Goal: Task Accomplishment & Management: Manage account settings

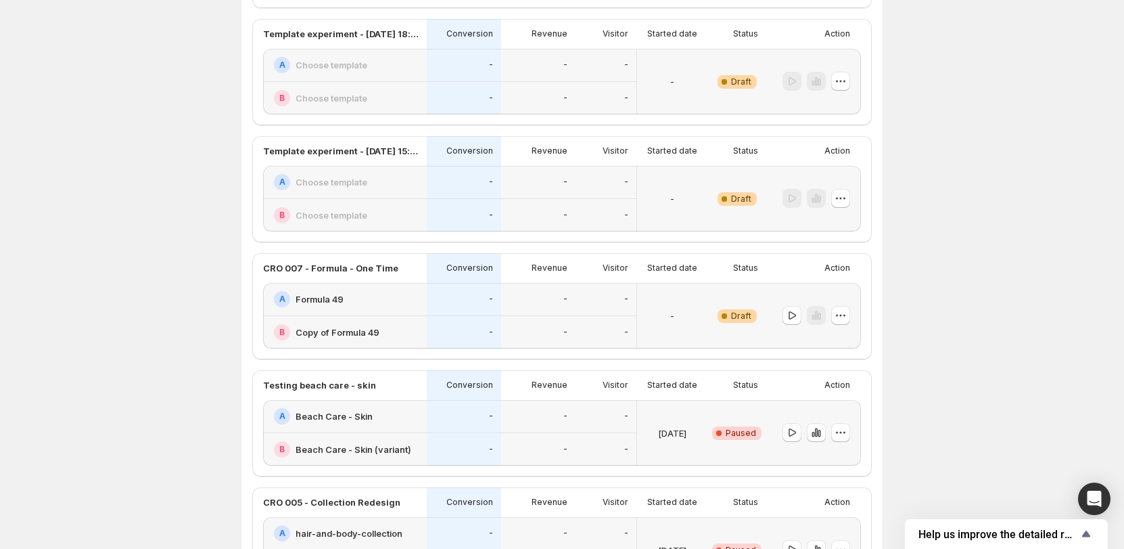
scroll to position [406, 0]
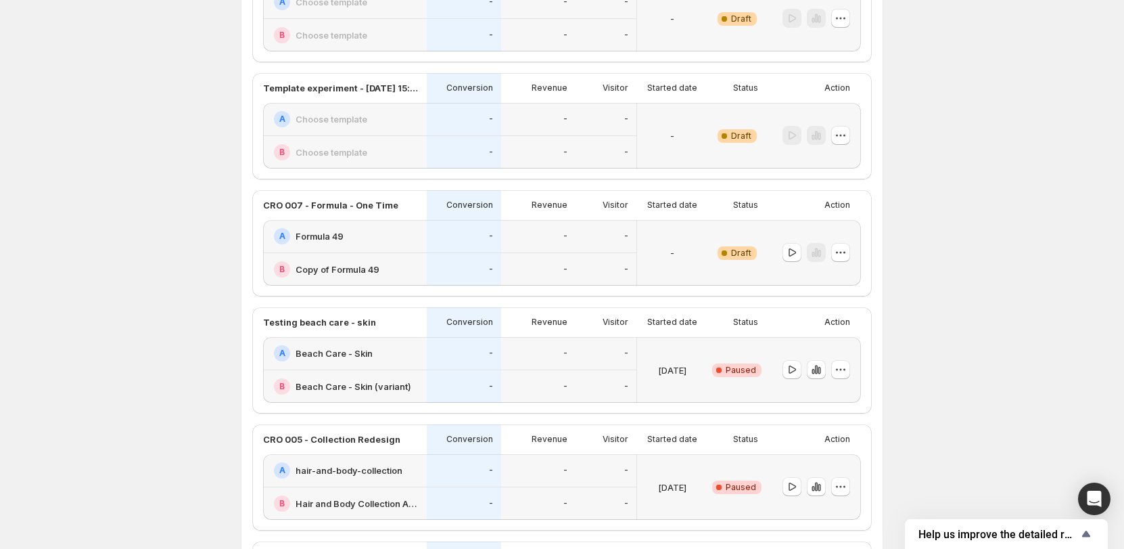
click at [392, 233] on div "A Formula 49" at bounding box center [346, 236] width 145 height 16
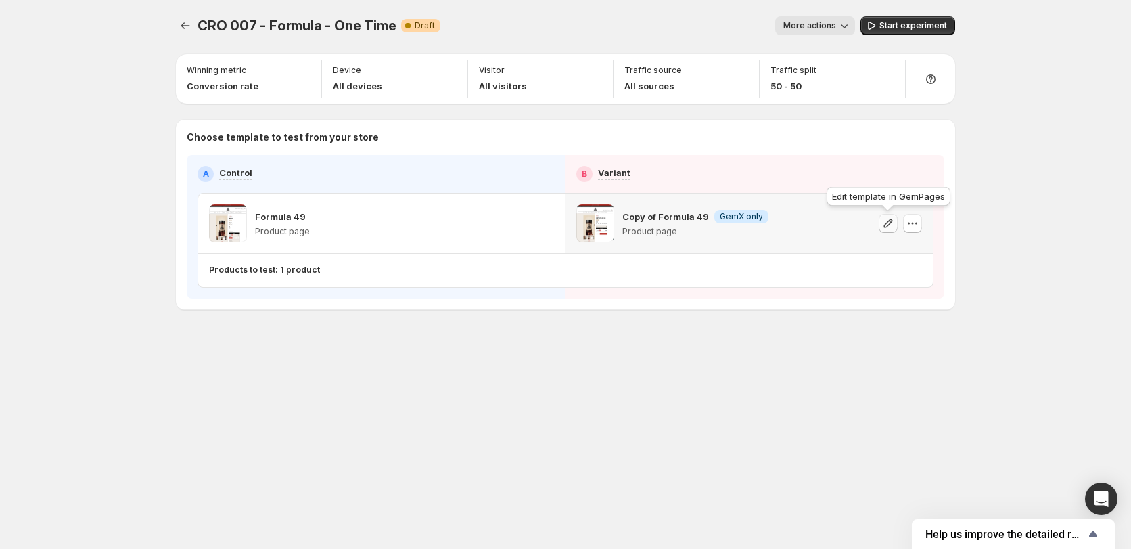
click at [887, 225] on icon "button" at bounding box center [888, 223] width 14 height 14
click at [878, 22] on icon "button" at bounding box center [871, 26] width 14 height 14
click at [536, 383] on div "CRO 007 - Formula - One Time. This page is ready CRO 007 - Formula - One Time S…" at bounding box center [566, 274] width 812 height 549
click at [595, 380] on div "CRO 007 - Formula - One Time. This page is ready CRO 007 - Formula - One Time S…" at bounding box center [566, 191] width 812 height 382
click at [887, 24] on span "Pause experiment" at bounding box center [910, 25] width 74 height 11
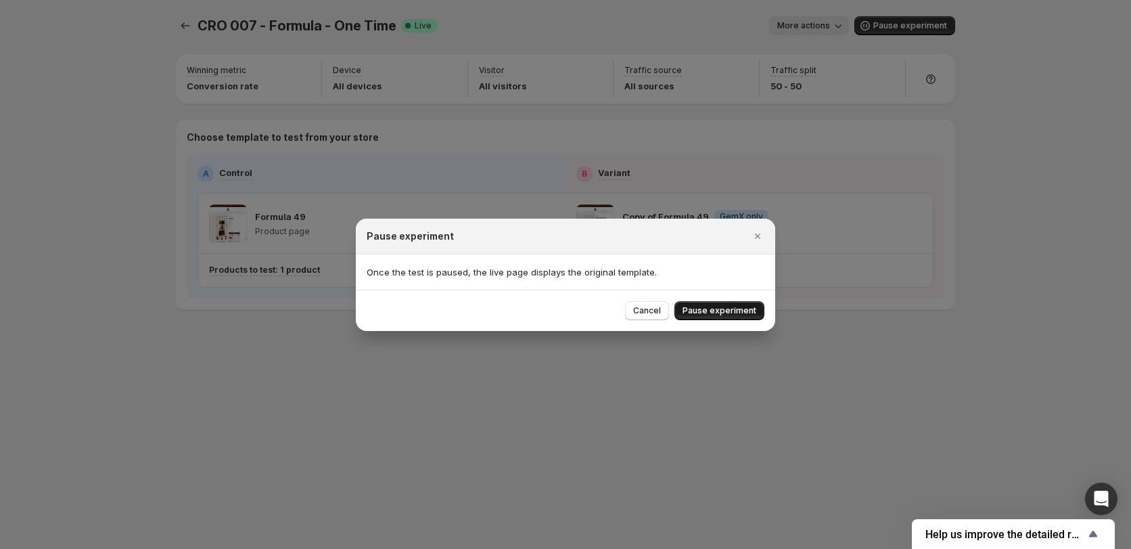
click at [734, 306] on span "Pause experiment" at bounding box center [719, 310] width 74 height 11
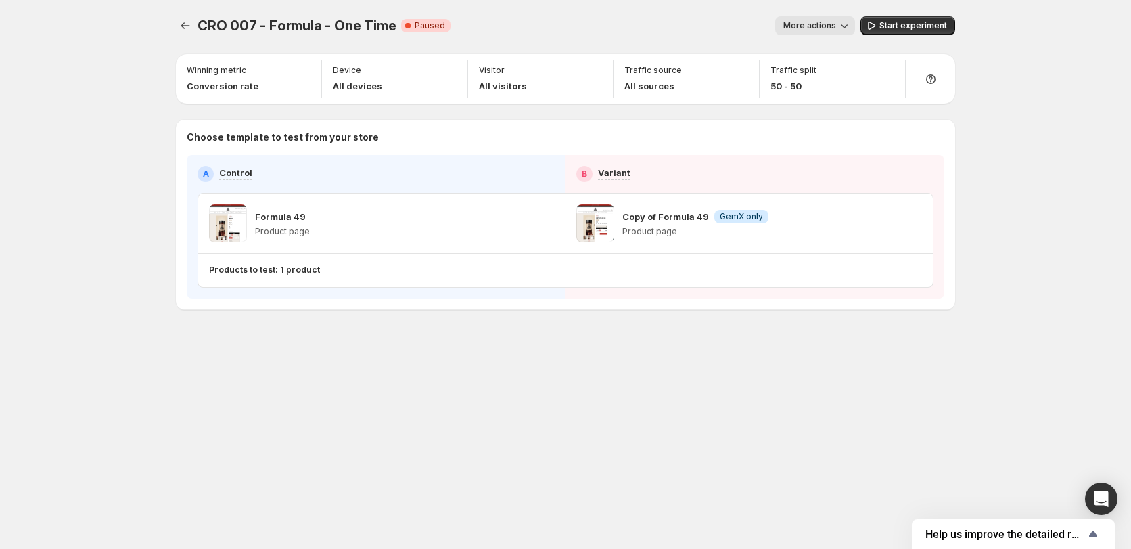
click at [1064, 252] on div "CRO 007 - Formula - One Time. This page is ready CRO 007 - Formula - One Time C…" at bounding box center [565, 274] width 1131 height 549
click at [550, 221] on icon "button" at bounding box center [545, 223] width 14 height 14
click at [391, 348] on div "CRO 007 - Formula - One Time. This page is ready CRO 007 - Formula - One Time C…" at bounding box center [566, 191] width 812 height 382
click at [545, 227] on icon "button" at bounding box center [545, 223] width 14 height 14
click at [532, 255] on span "Change template" at bounding box center [548, 251] width 73 height 11
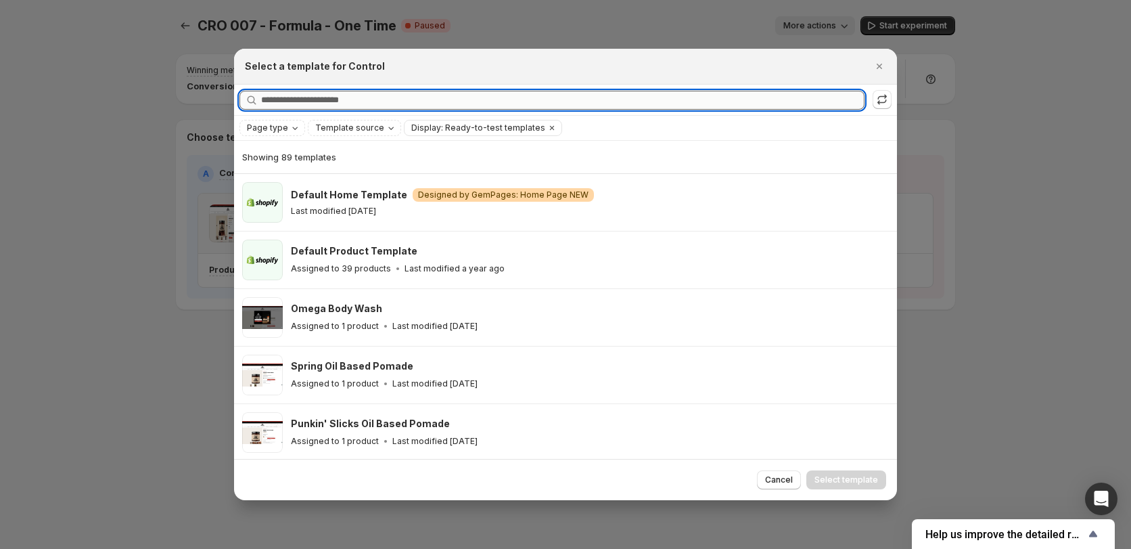
click at [496, 97] on input "Searching all templates" at bounding box center [562, 100] width 603 height 19
click at [876, 66] on icon "Close" at bounding box center [880, 67] width 14 height 14
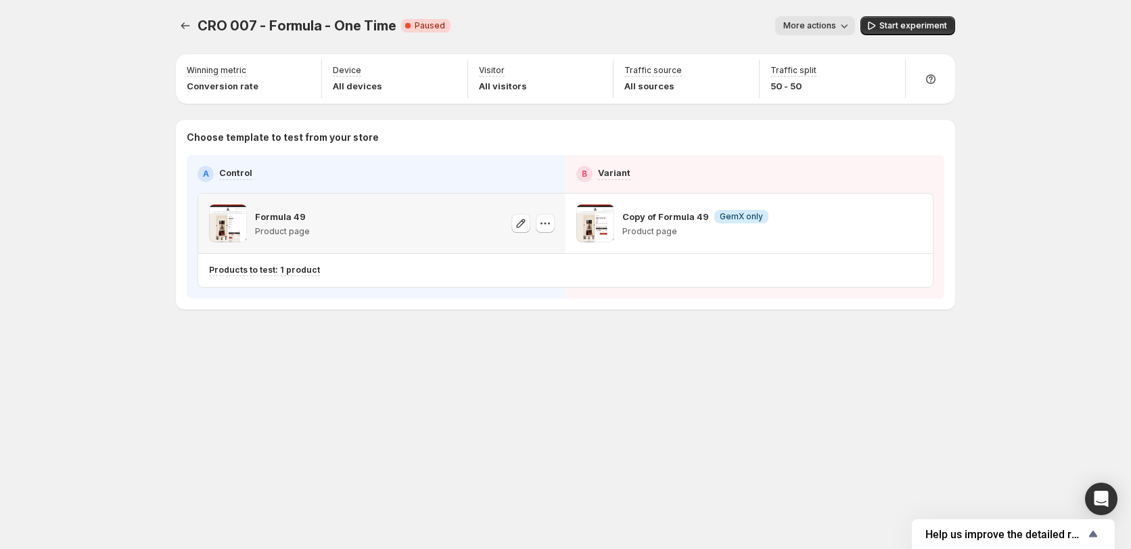
click at [1006, 178] on div "CRO 007 - Formula - One Time. This page is ready CRO 007 - Formula - One Time C…" at bounding box center [565, 274] width 1131 height 549
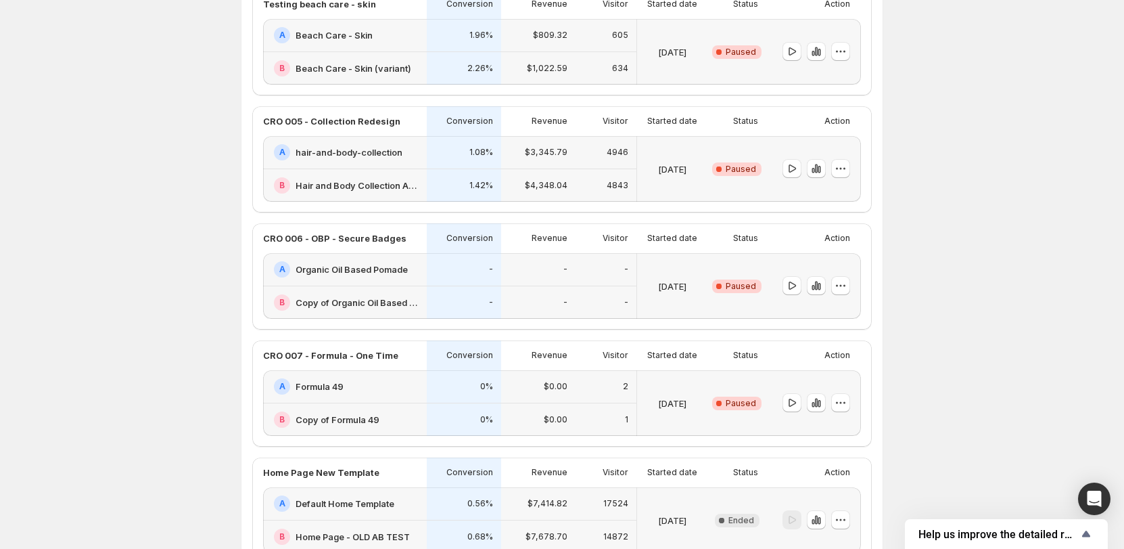
scroll to position [609, 0]
click at [166, 352] on div "Experiments. This page is ready Experiments Create new experiment Template Expe…" at bounding box center [562, 252] width 1124 height 1723
click at [394, 235] on p "CRO 006 - OBP - Secure Badges" at bounding box center [334, 236] width 143 height 14
click at [917, 266] on div "Experiments. This page is ready Experiments Create new experiment Template Expe…" at bounding box center [562, 252] width 1124 height 1723
click at [716, 262] on div "Critical Complete Paused" at bounding box center [737, 284] width 59 height 66
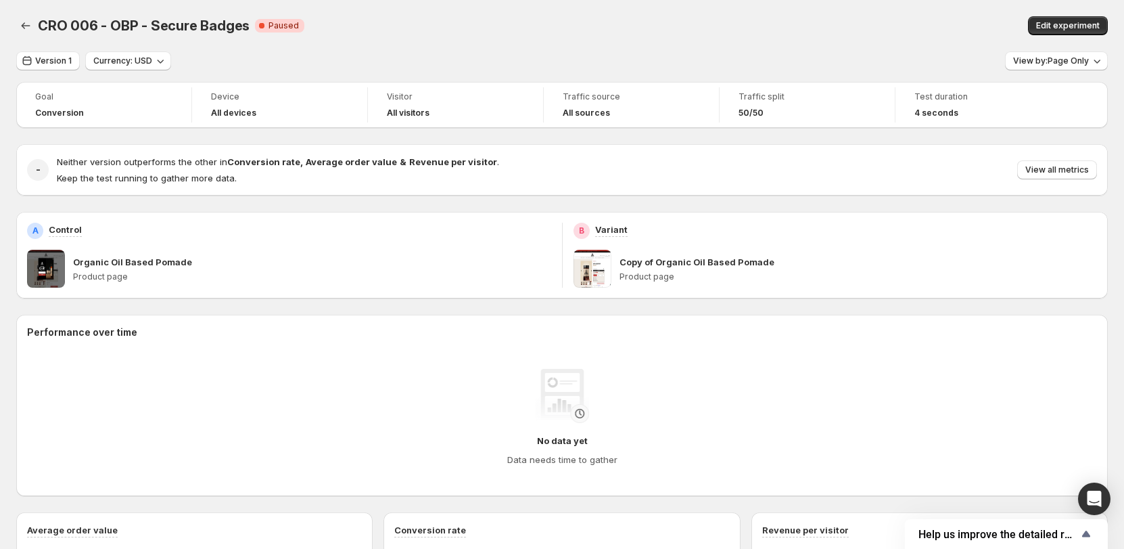
click at [659, 262] on p "Copy of Organic Oil Based Pomade" at bounding box center [697, 262] width 155 height 14
click at [1064, 25] on span "Edit experiment" at bounding box center [1068, 25] width 64 height 11
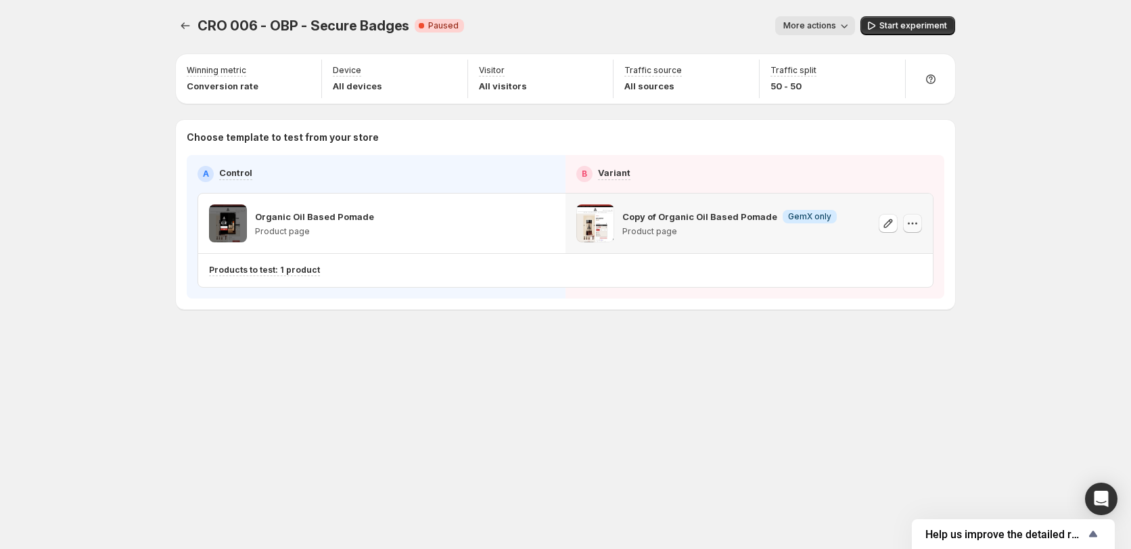
click at [921, 225] on button "button" at bounding box center [912, 223] width 19 height 19
click at [783, 223] on span "Info GemX only" at bounding box center [810, 217] width 54 height 14
click at [885, 222] on icon "button" at bounding box center [888, 223] width 14 height 14
click at [114, 183] on div "CRO 006 - OBP - Secure Badges. This page is ready CRO 006 - OBP - Secure Badges…" at bounding box center [565, 274] width 1131 height 549
drag, startPoint x: 325, startPoint y: 433, endPoint x: 328, endPoint y: 311, distance: 121.8
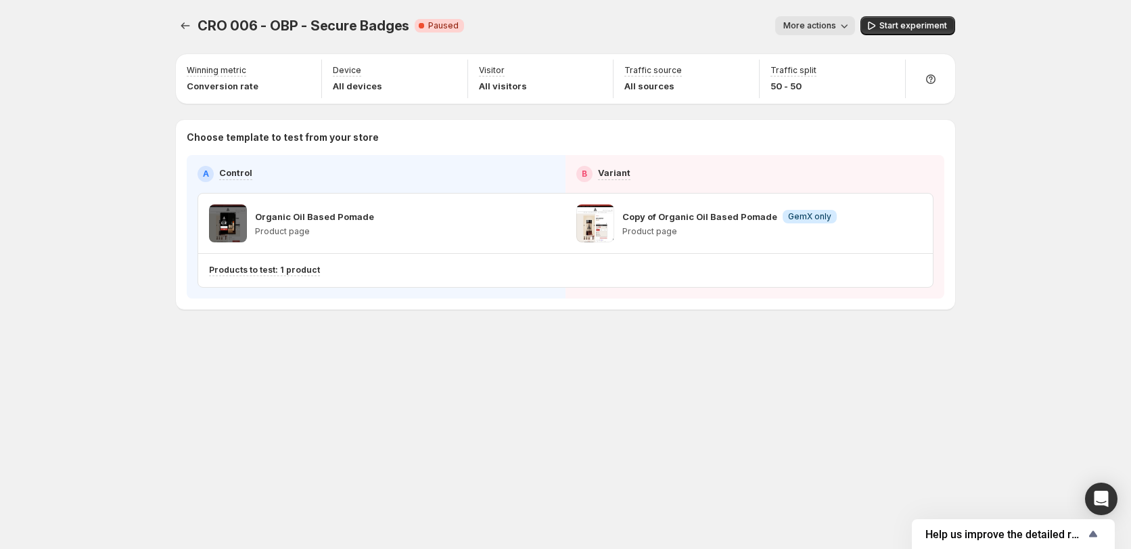
click at [327, 433] on div "CRO 006 - OBP - Secure Badges. This page is ready CRO 006 - OBP - Secure Badges…" at bounding box center [566, 274] width 812 height 549
click at [362, 23] on span "CRO 006 - OBP - Secure Badges" at bounding box center [304, 26] width 212 height 16
drag, startPoint x: 353, startPoint y: 33, endPoint x: 329, endPoint y: 34, distance: 23.7
click at [324, 26] on span "CRO 006 - OBP - Secure Badges" at bounding box center [304, 26] width 212 height 16
click at [887, 223] on icon "button" at bounding box center [888, 223] width 14 height 14
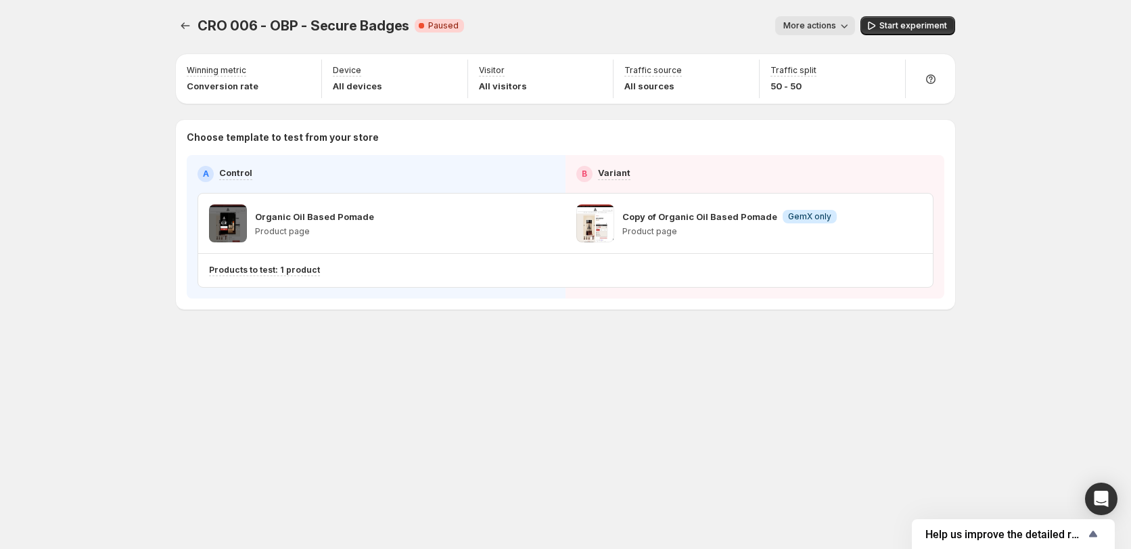
click at [486, 390] on div "CRO 006 - OBP - Secure Badges. This page is ready CRO 006 - OBP - Secure Badges…" at bounding box center [566, 274] width 812 height 549
click at [189, 27] on icon "Experiments" at bounding box center [186, 26] width 14 height 14
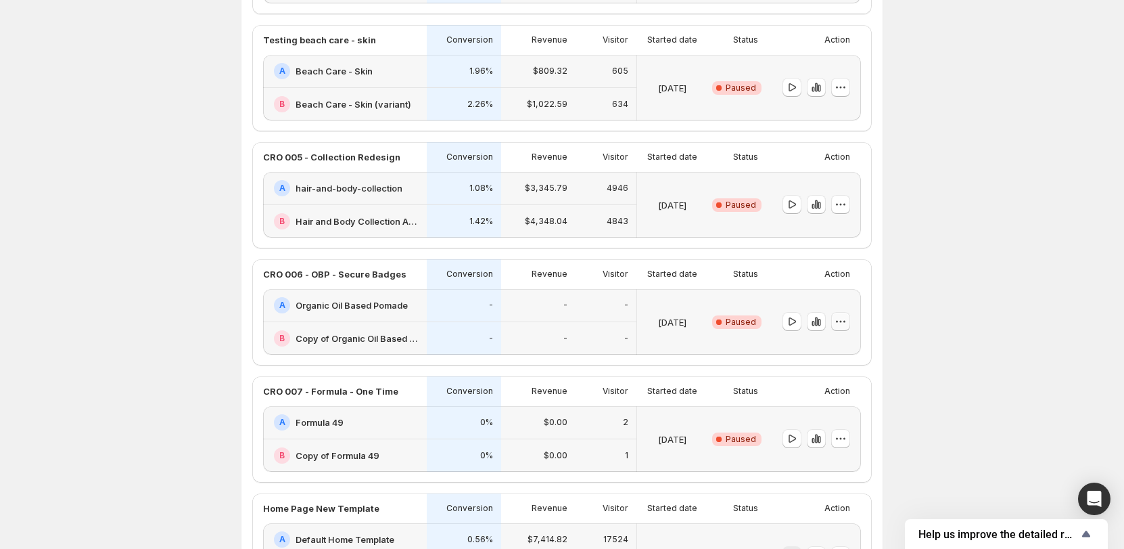
click at [844, 318] on icon "button" at bounding box center [841, 322] width 14 height 14
click at [839, 368] on span "Rename" at bounding box center [837, 372] width 34 height 11
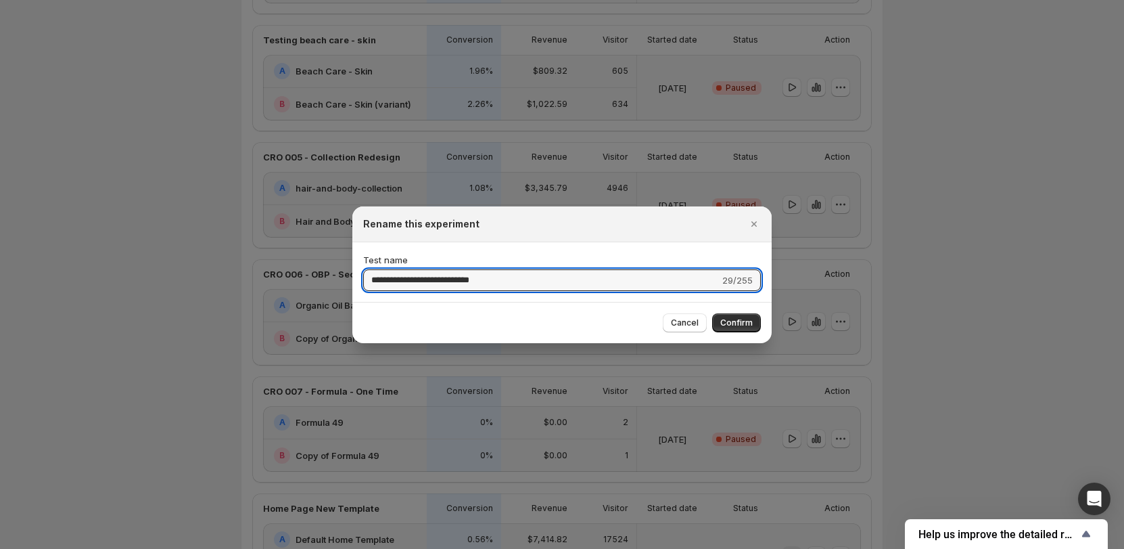
drag, startPoint x: 447, startPoint y: 280, endPoint x: 466, endPoint y: 306, distance: 31.9
click at [452, 284] on input "**********" at bounding box center [541, 280] width 356 height 22
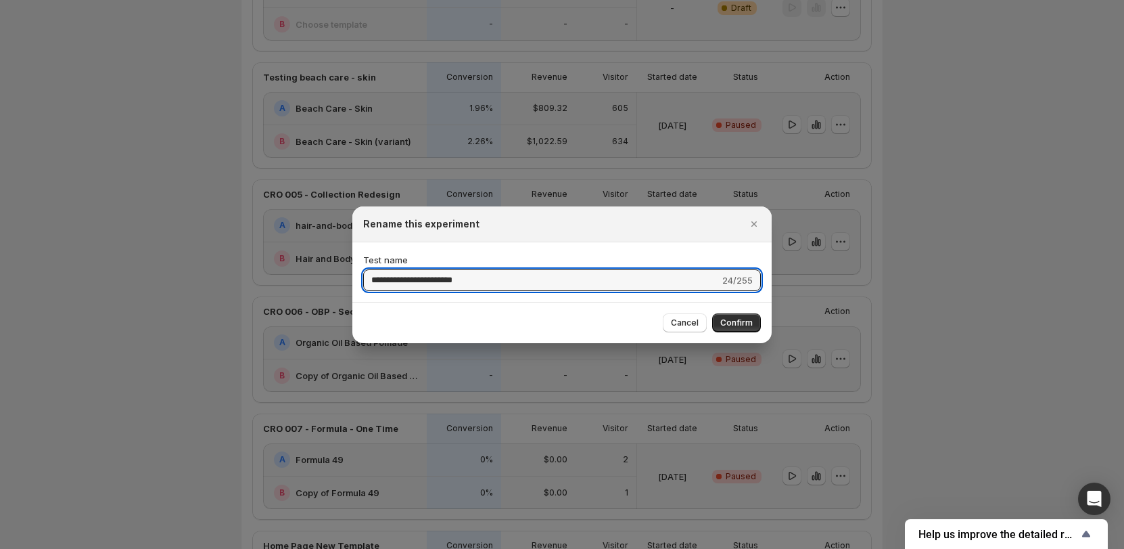
scroll to position [503, 0]
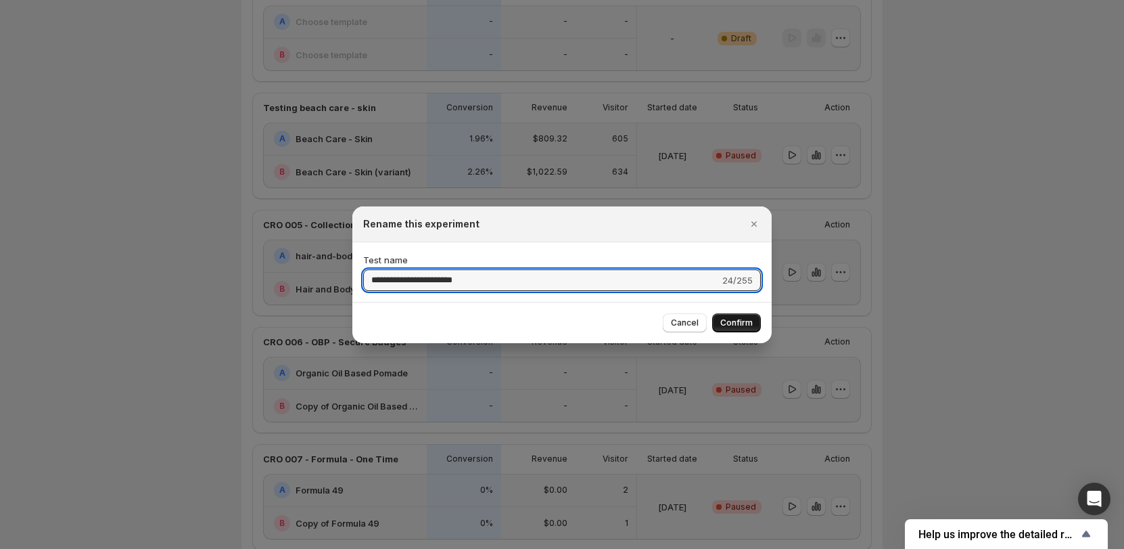
type input "**********"
click at [747, 321] on span "Confirm" at bounding box center [736, 322] width 32 height 11
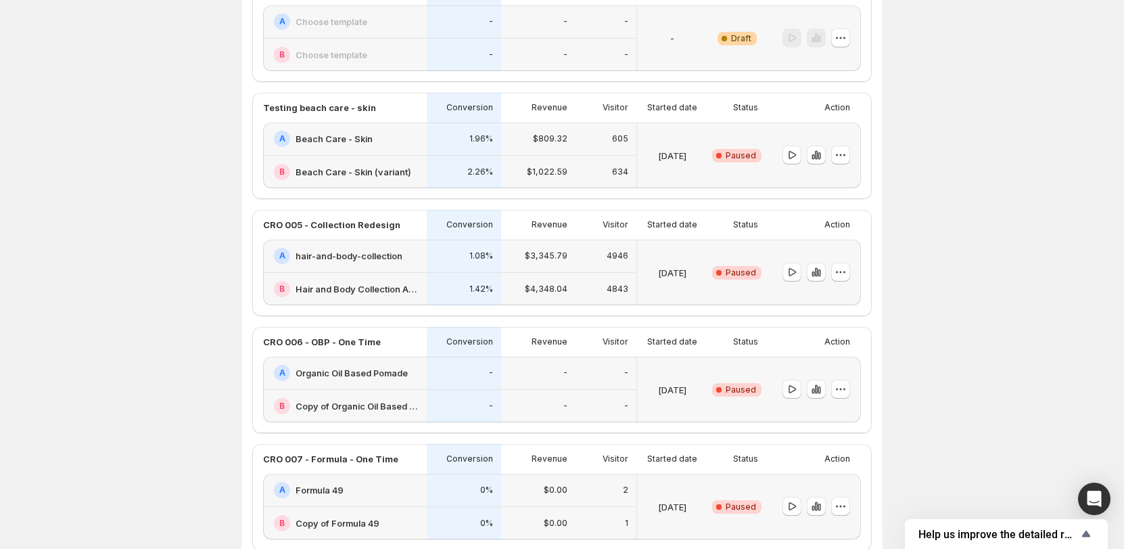
scroll to position [571, 0]
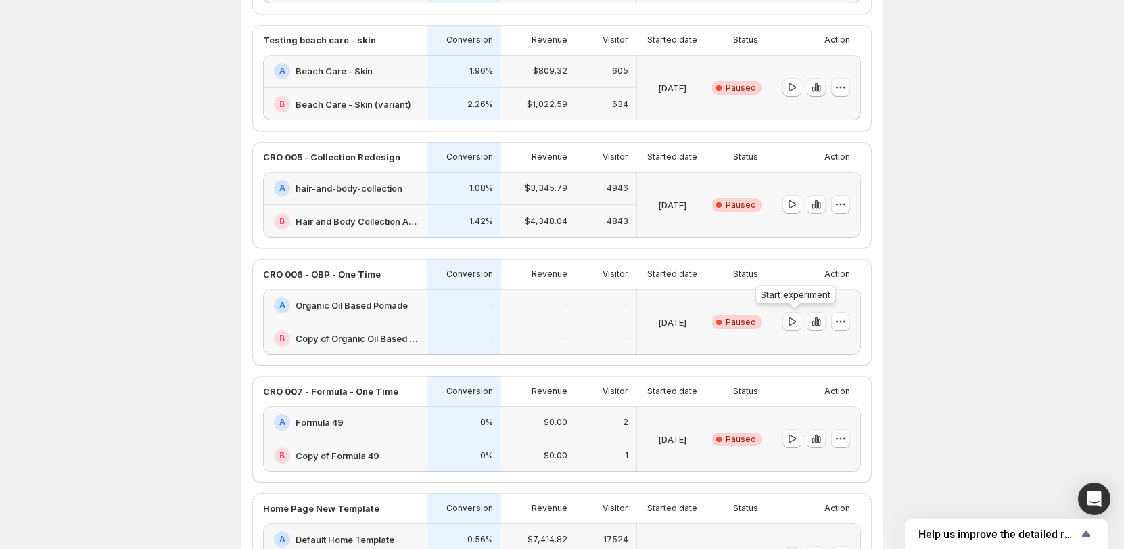
click at [794, 326] on icon "button" at bounding box center [792, 322] width 14 height 14
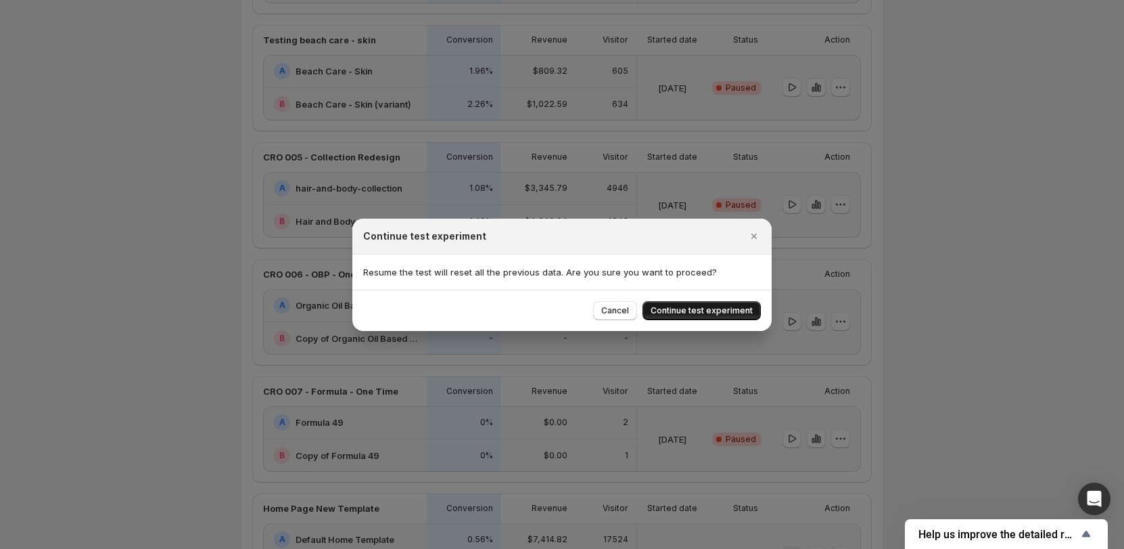
click at [739, 313] on span "Continue test experiment" at bounding box center [702, 310] width 102 height 11
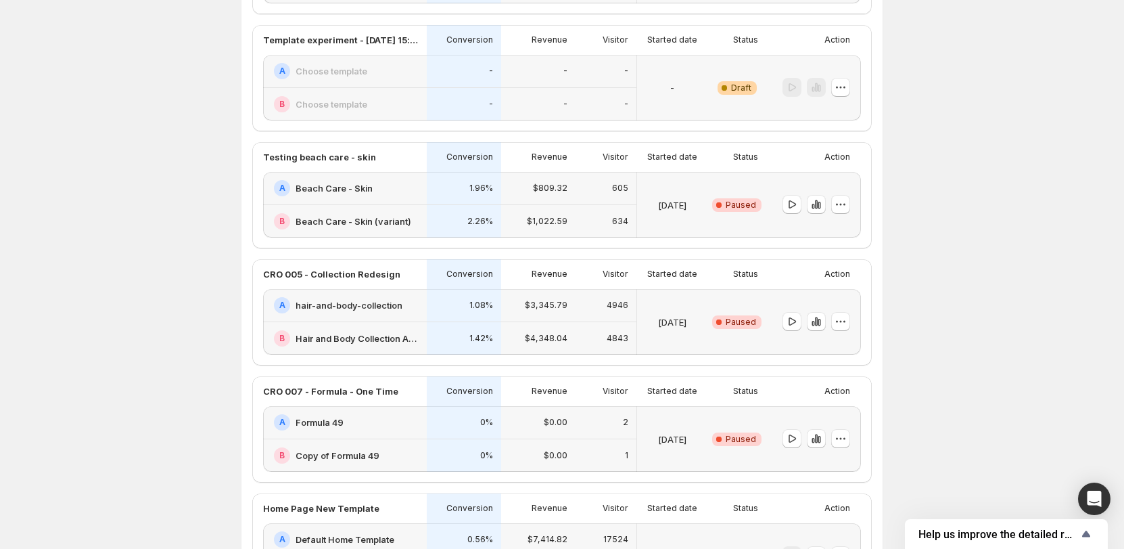
click at [981, 286] on div "Experiments. This page is ready Experiments Create new experiment Template Expe…" at bounding box center [562, 290] width 1124 height 1723
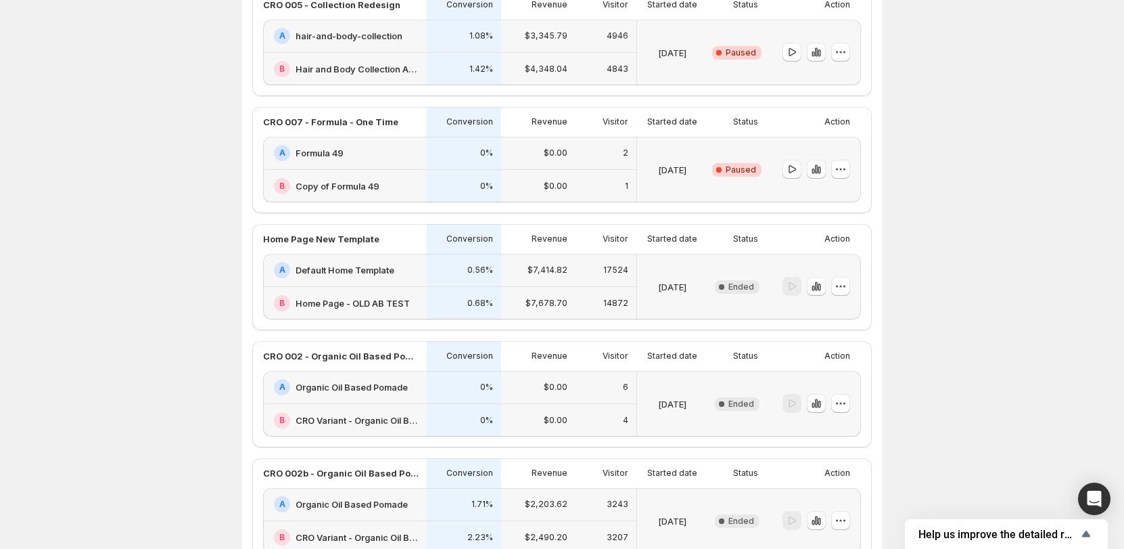
scroll to position [841, 0]
drag, startPoint x: 1010, startPoint y: 273, endPoint x: 1011, endPoint y: 6, distance: 267.2
click at [1010, 272] on div "Experiments. This page is ready Experiments Create new experiment Template Expe…" at bounding box center [562, 20] width 1124 height 1723
drag, startPoint x: 92, startPoint y: 160, endPoint x: 21, endPoint y: 184, distance: 74.9
click at [89, 162] on div "Experiments. This page is ready Experiments Create new experiment Template Expe…" at bounding box center [562, 20] width 1124 height 1723
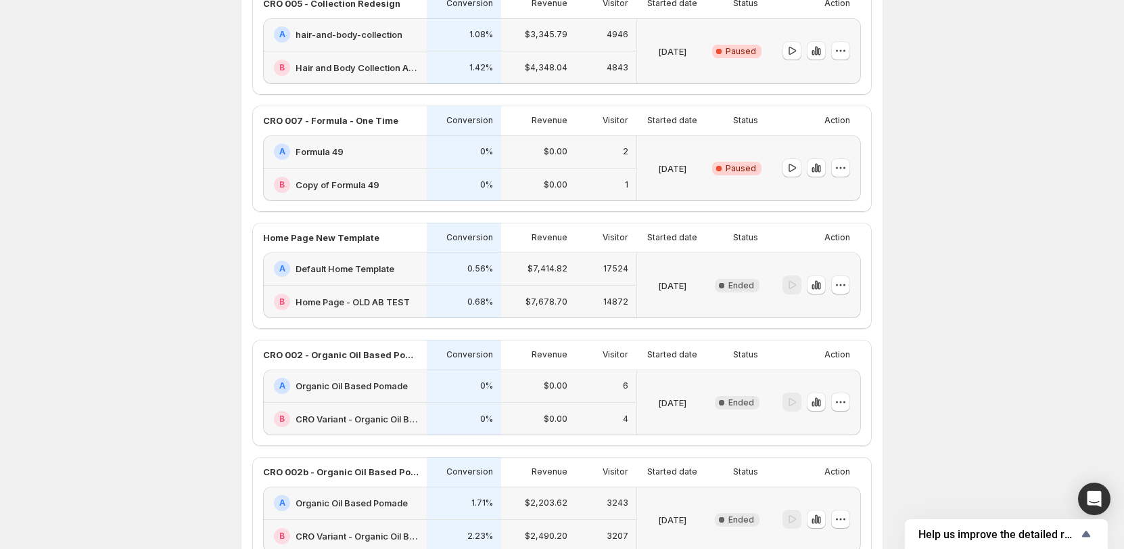
click at [936, 167] on div "Experiments. This page is ready Experiments Create new experiment Template Expe…" at bounding box center [562, 20] width 1124 height 1723
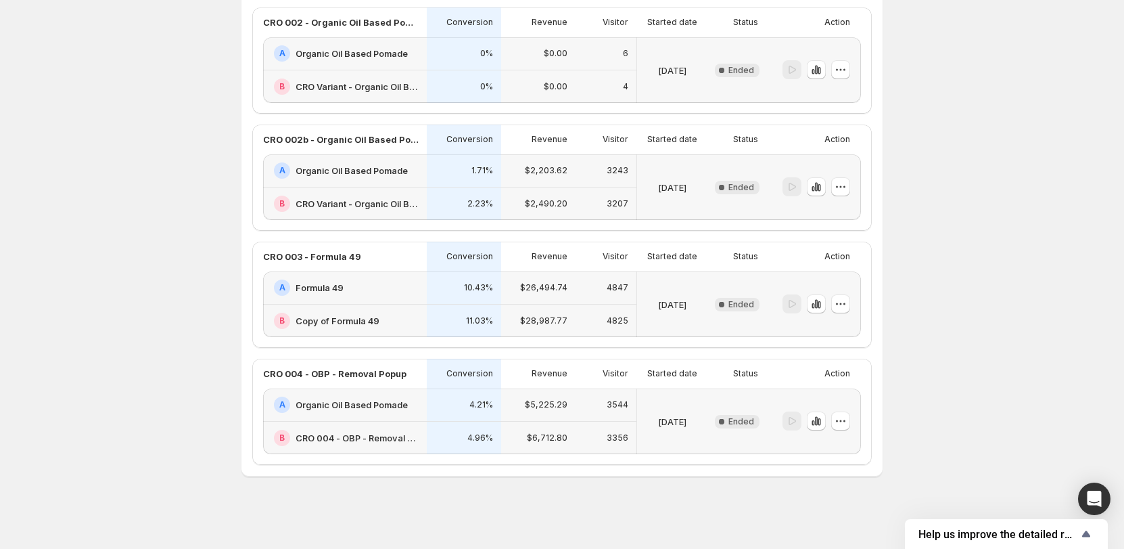
scroll to position [1174, 0]
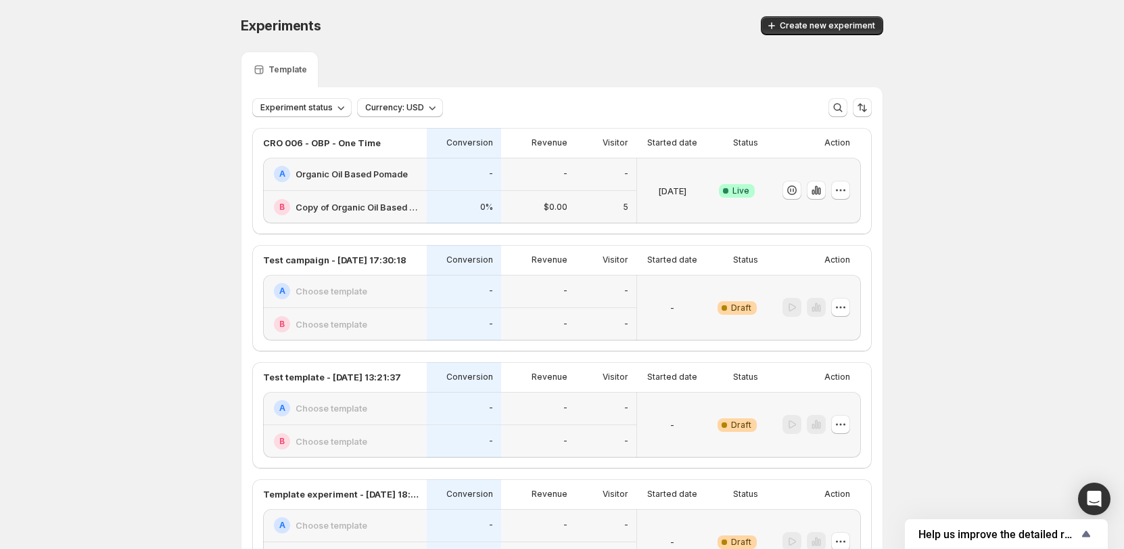
click at [394, 176] on h2 "Organic Oil Based Pomade" at bounding box center [352, 174] width 112 height 14
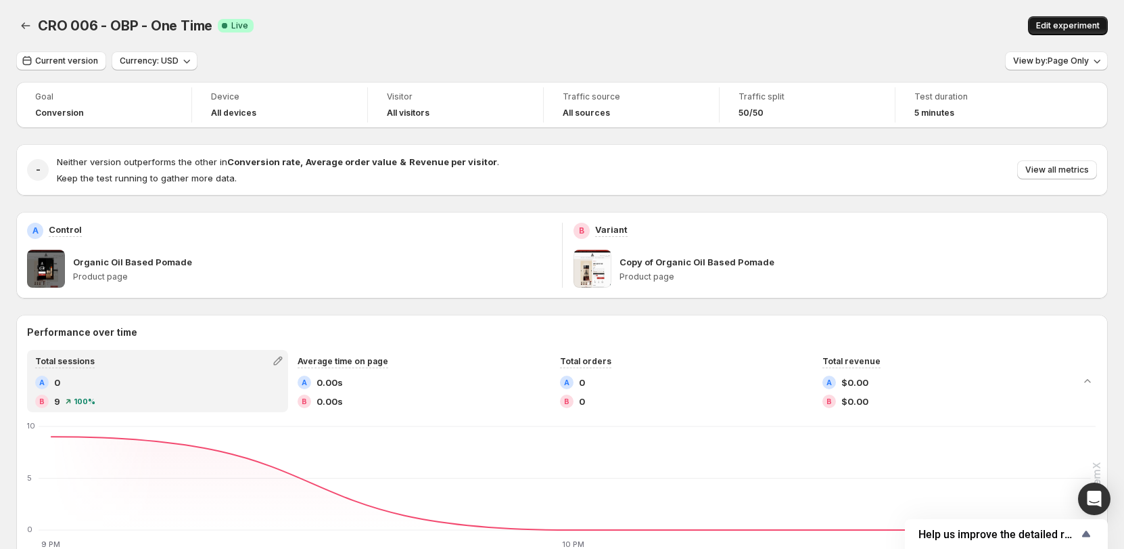
click at [1093, 23] on span "Edit experiment" at bounding box center [1068, 25] width 64 height 11
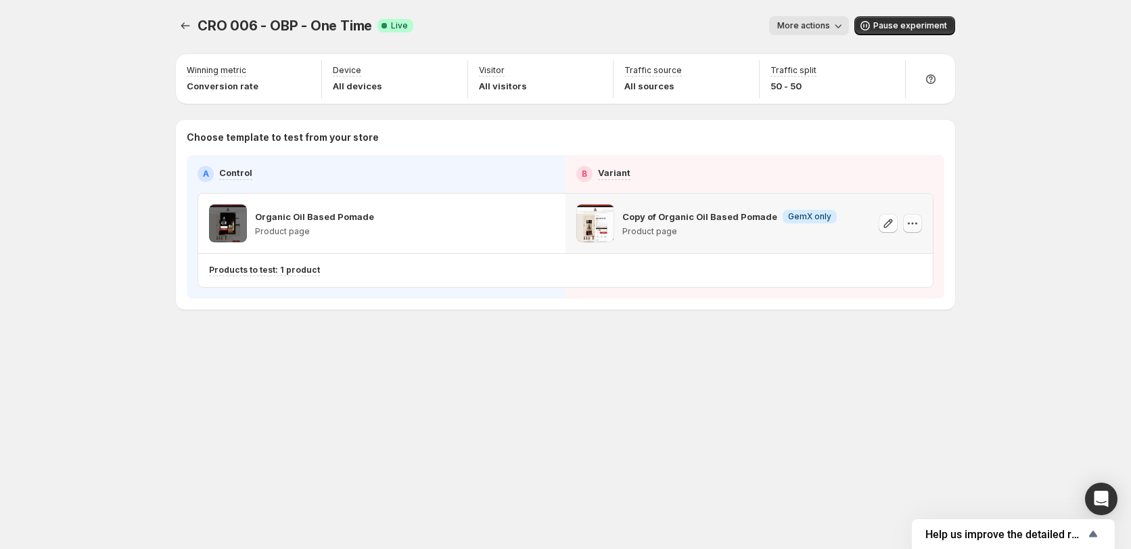
click at [911, 222] on icon "button" at bounding box center [913, 223] width 14 height 14
drag, startPoint x: 764, startPoint y: 340, endPoint x: 915, endPoint y: 245, distance: 178.5
click at [767, 339] on div "CRO 006 - OBP - One Time. This page is ready CRO 006 - OBP - One Time Success C…" at bounding box center [566, 191] width 812 height 382
click at [891, 223] on icon "button" at bounding box center [888, 222] width 9 height 9
